Goal: Obtain resource: Obtain resource

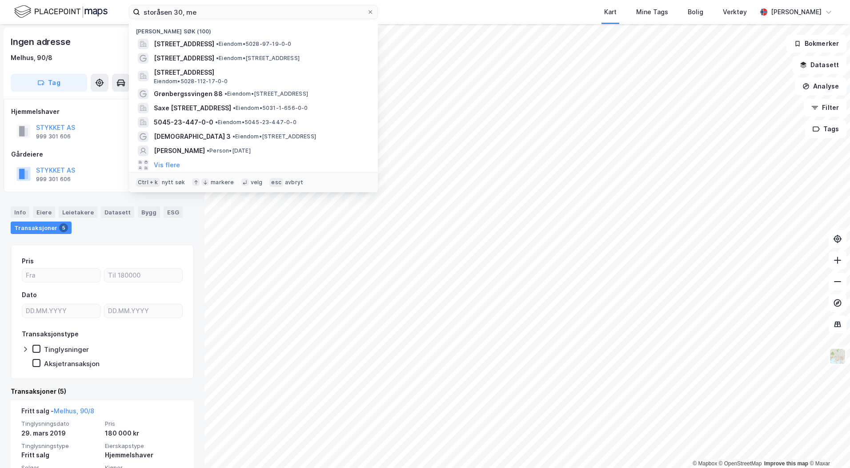
click at [205, 11] on input "storåsen 30, me" at bounding box center [253, 11] width 227 height 13
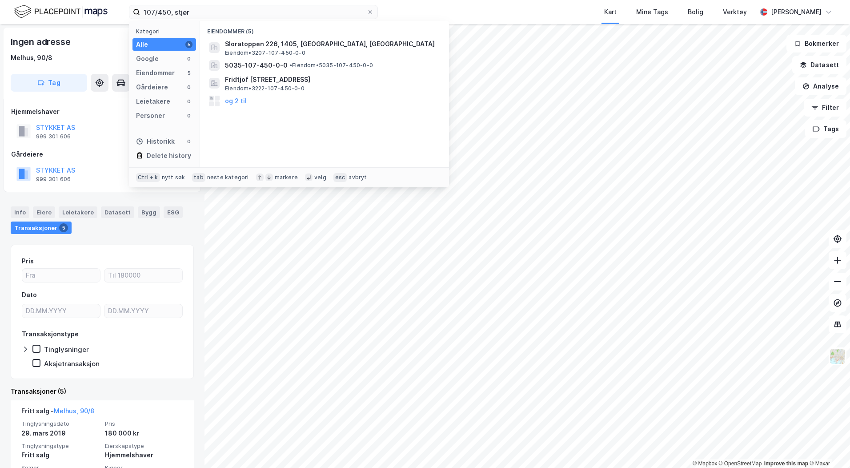
type input "107/450, stjør"
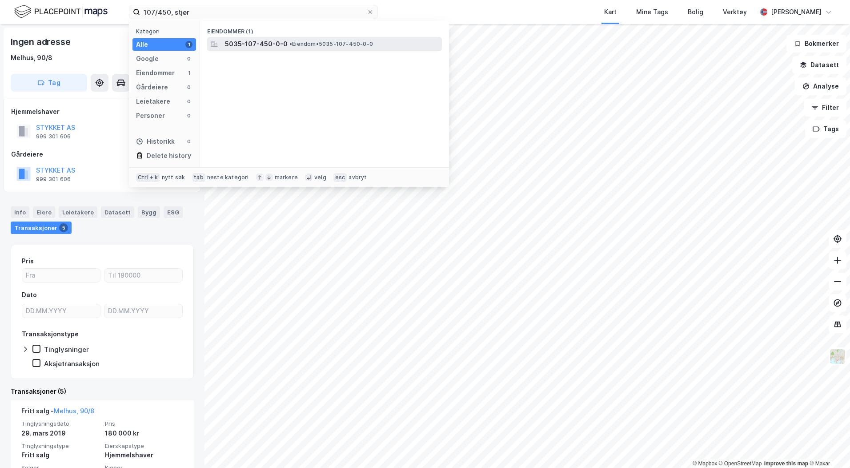
click at [249, 46] on span "5035-107-450-0-0" at bounding box center [256, 44] width 63 height 11
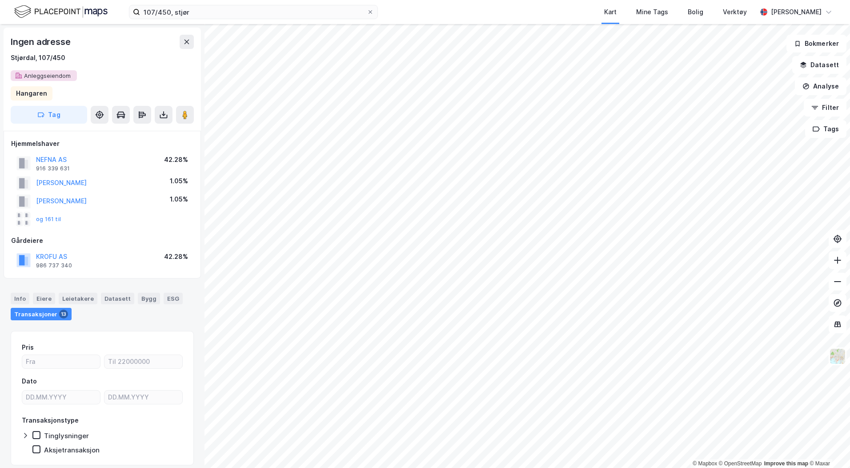
scroll to position [3, 0]
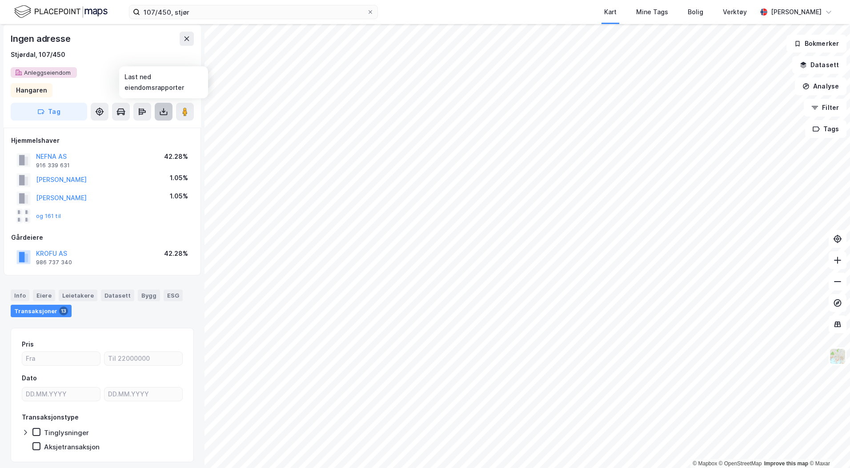
click at [161, 114] on icon at bounding box center [164, 114] width 8 height 4
click at [149, 126] on div "Last ned grunnbok" at bounding box center [125, 129] width 95 height 14
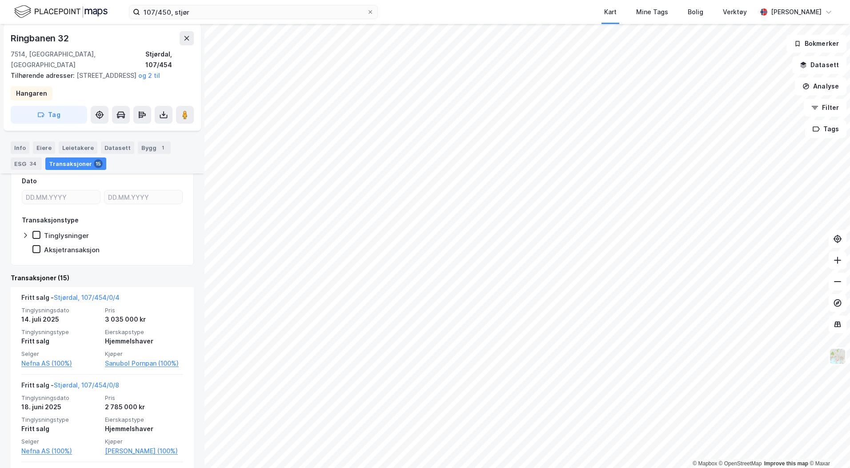
scroll to position [129, 0]
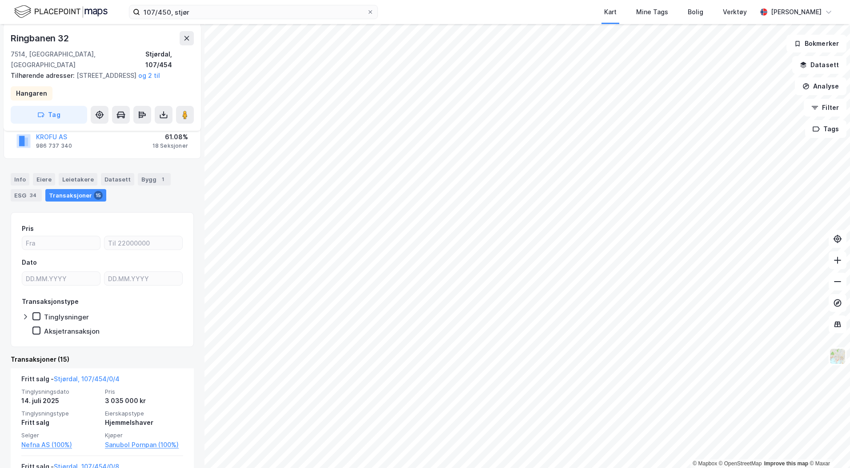
click at [49, 171] on div "Info [PERSON_NAME] Datasett Bygg 1 ESG 34 Transaksjoner 15" at bounding box center [102, 183] width 204 height 43
click at [45, 177] on div "Eiere" at bounding box center [44, 179] width 22 height 12
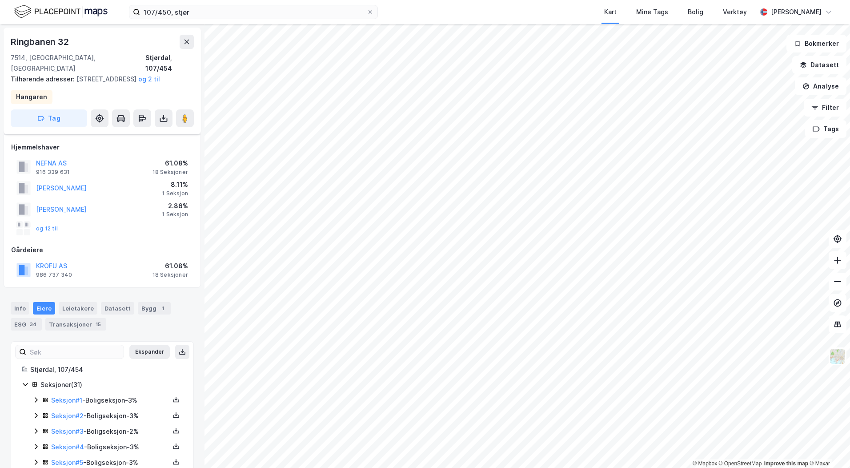
scroll to position [133, 0]
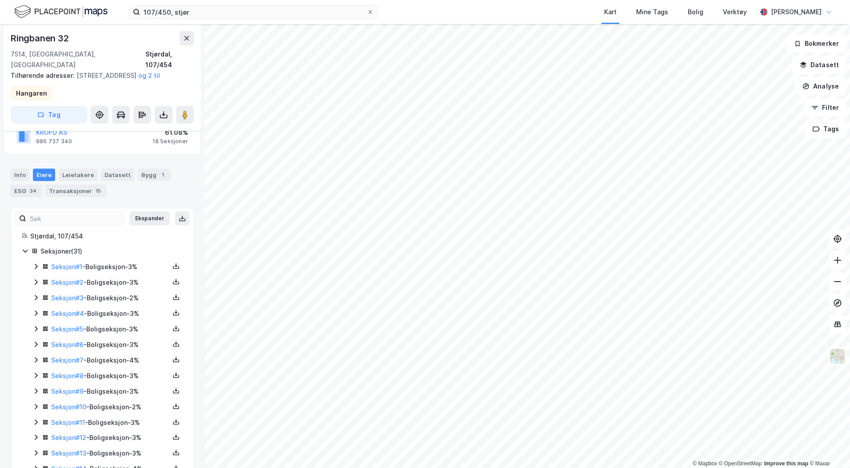
click at [37, 408] on icon at bounding box center [35, 406] width 7 height 7
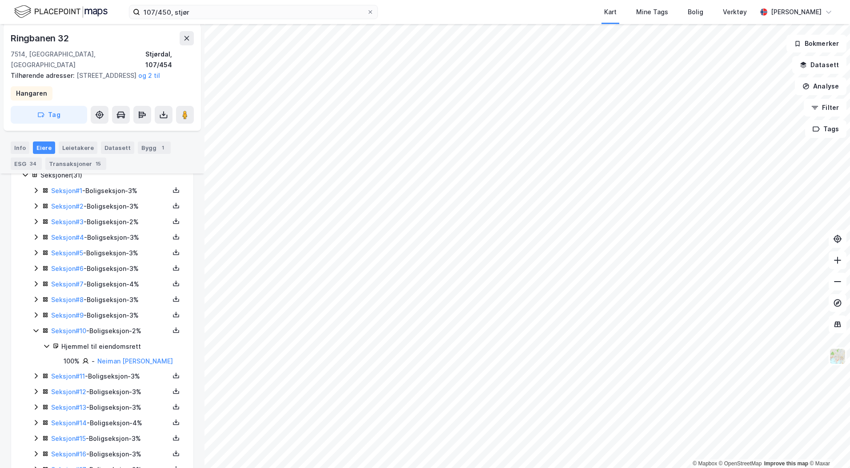
scroll to position [222, 0]
